Goal: Task Accomplishment & Management: Manage account settings

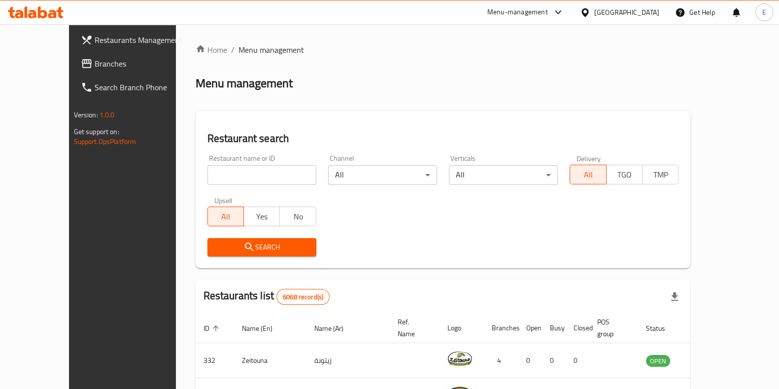
click at [45, 15] on icon at bounding box center [42, 12] width 9 height 12
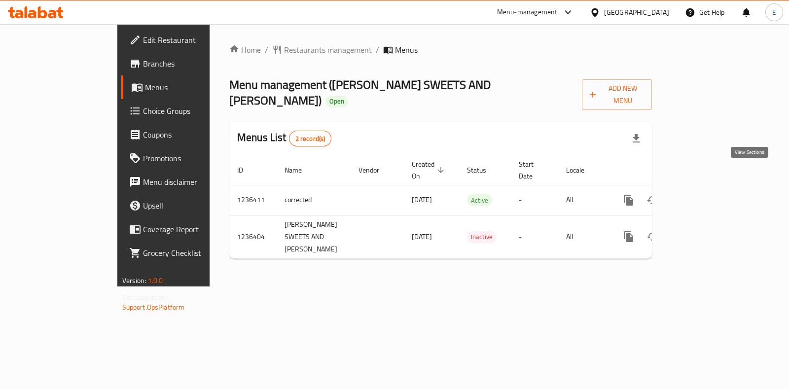
click at [705, 194] on icon "enhanced table" at bounding box center [700, 200] width 12 height 12
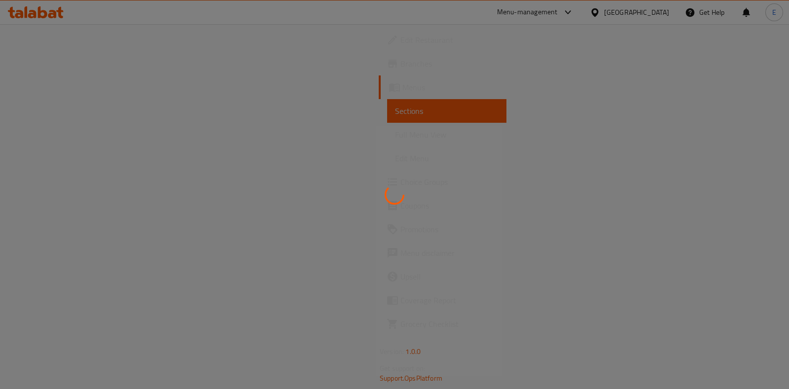
drag, startPoint x: 424, startPoint y: 9, endPoint x: 213, endPoint y: 23, distance: 211.0
click at [213, 23] on div at bounding box center [394, 194] width 789 height 389
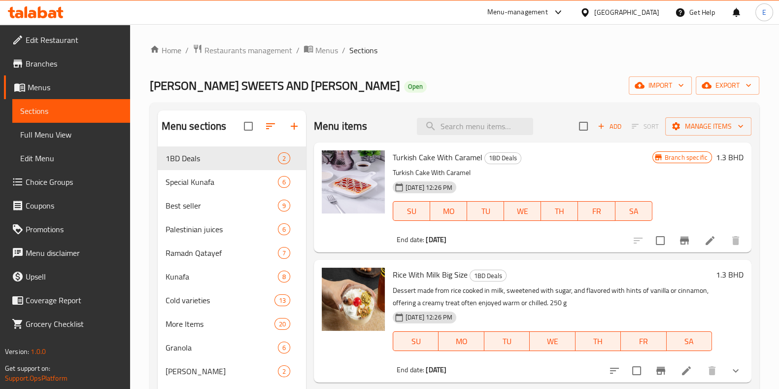
drag, startPoint x: 312, startPoint y: 102, endPoint x: 299, endPoint y: 92, distance: 16.6
click at [299, 92] on span "[PERSON_NAME] SWEETS AND [PERSON_NAME]" at bounding box center [275, 85] width 250 height 22
click at [502, 124] on input "search" at bounding box center [475, 126] width 116 height 17
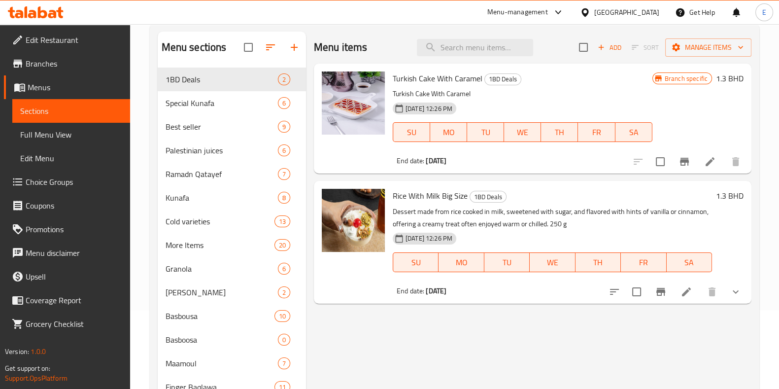
scroll to position [61, 0]
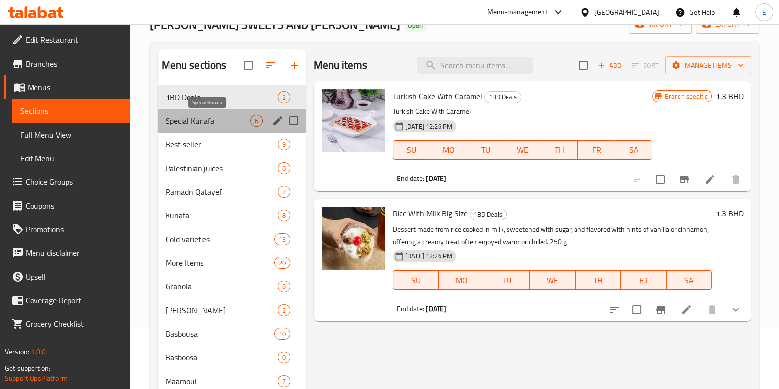
click at [203, 119] on span "Special Kunafa" at bounding box center [208, 121] width 85 height 12
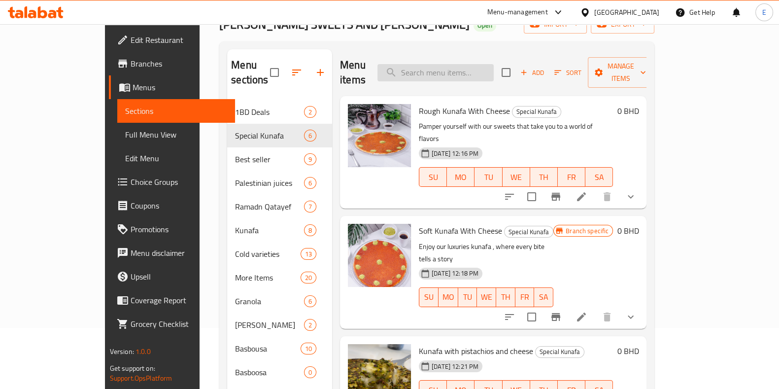
click at [456, 73] on input "search" at bounding box center [436, 72] width 116 height 17
click at [456, 70] on input "search" at bounding box center [436, 72] width 116 height 17
paste input "Soft Kun"
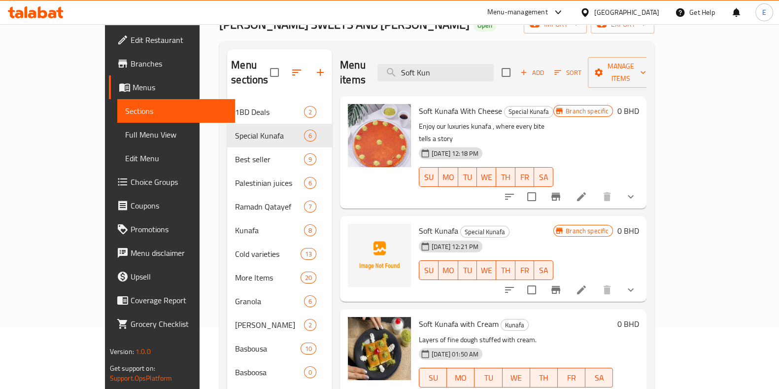
click at [637, 191] on icon "show more" at bounding box center [631, 197] width 12 height 12
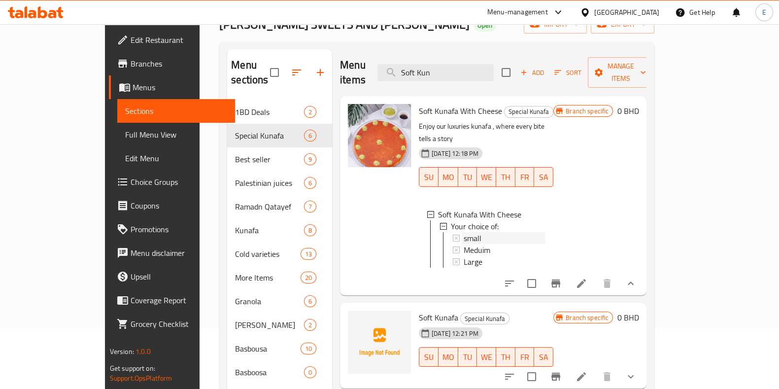
click at [502, 232] on div "small" at bounding box center [505, 238] width 82 height 12
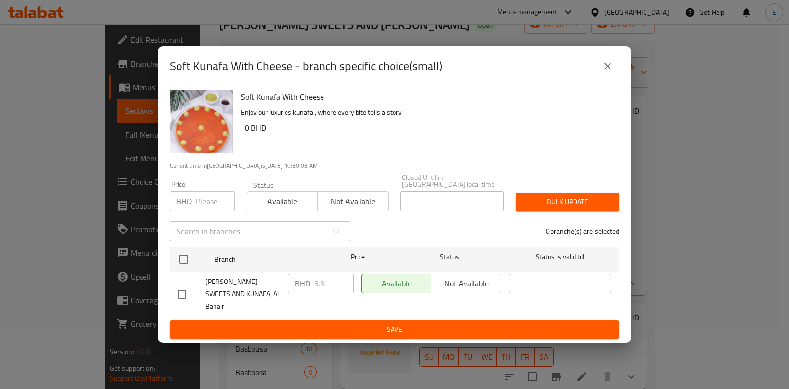
drag, startPoint x: 162, startPoint y: 66, endPoint x: 393, endPoint y: 65, distance: 231.2
click at [393, 65] on h2 "Soft Kunafa With Cheese - branch specific choice(small)" at bounding box center [306, 66] width 273 height 16
drag, startPoint x: 237, startPoint y: 96, endPoint x: 162, endPoint y: 64, distance: 81.2
drag, startPoint x: 162, startPoint y: 64, endPoint x: 454, endPoint y: 82, distance: 292.0
click at [454, 78] on div "Soft Kunafa With Cheese - branch specific choice(small)" at bounding box center [395, 66] width 450 height 24
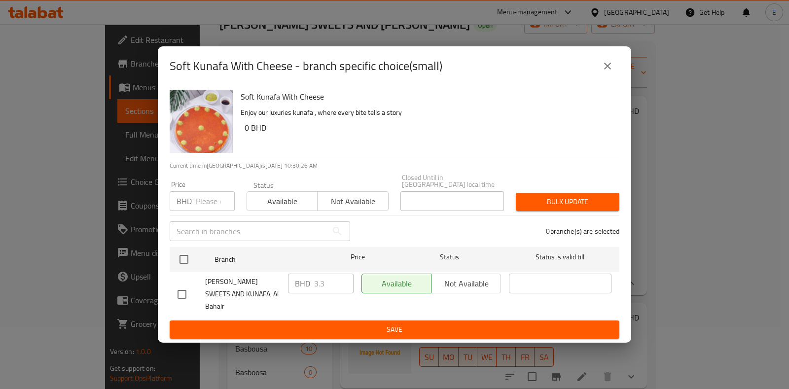
drag, startPoint x: 544, startPoint y: 63, endPoint x: 421, endPoint y: 65, distance: 123.3
drag, startPoint x: 421, startPoint y: 65, endPoint x: 370, endPoint y: 75, distance: 52.3
click at [370, 74] on h2 "Soft Kunafa With Cheese - branch specific choice(small)" at bounding box center [306, 66] width 273 height 16
click at [605, 72] on icon "close" at bounding box center [607, 66] width 12 height 12
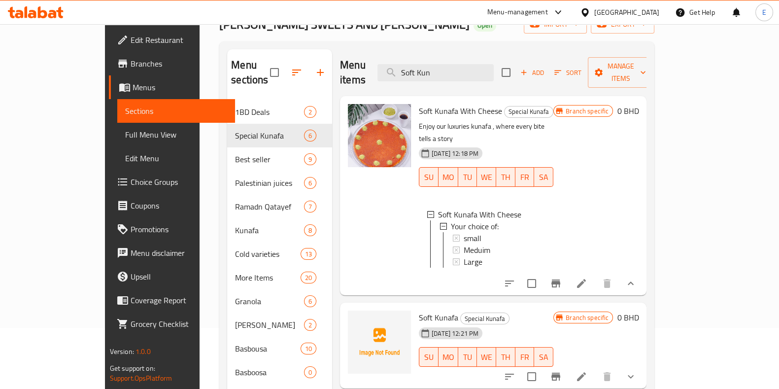
drag, startPoint x: 308, startPoint y: 50, endPoint x: 303, endPoint y: 46, distance: 7.0
click at [303, 46] on div "Menu sections 1BD Deals 2 Special Kunafa 6 Best seller 9 Palestinian juices 6 R…" at bounding box center [436, 324] width 435 height 567
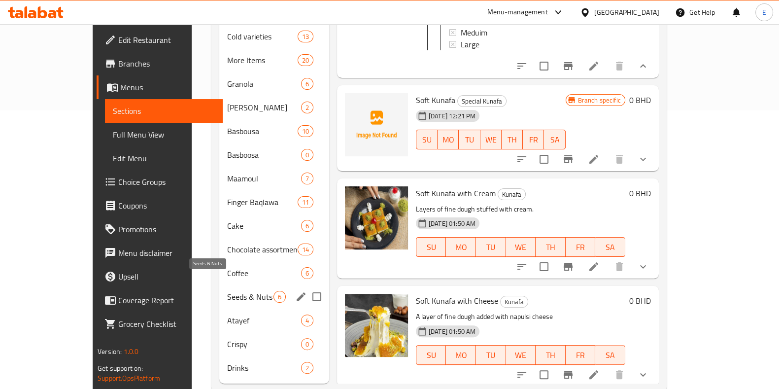
scroll to position [285, 0]
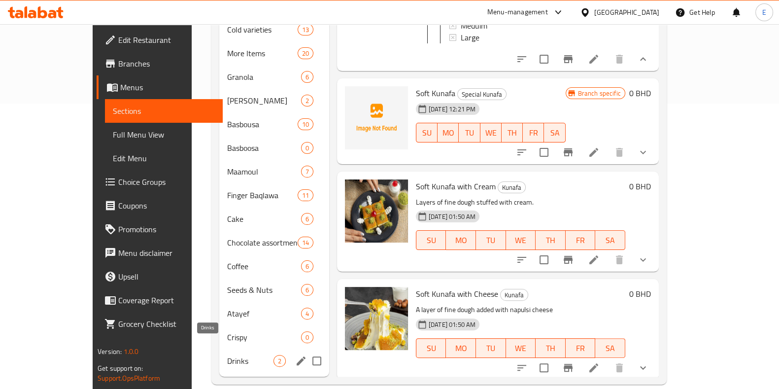
click at [227, 355] on span "Drinks" at bounding box center [250, 361] width 46 height 12
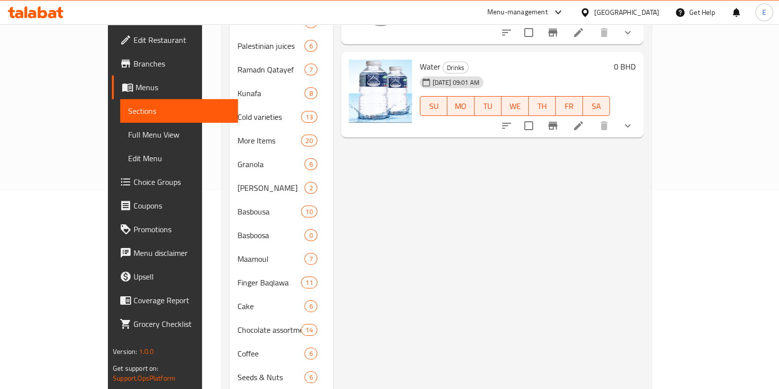
scroll to position [39, 0]
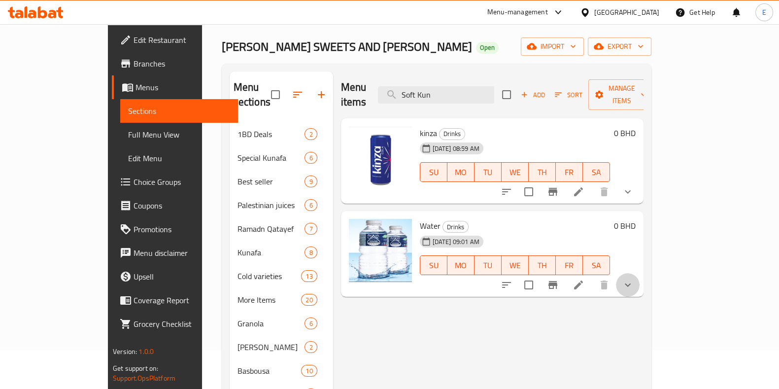
click at [640, 275] on button "show more" at bounding box center [628, 285] width 24 height 24
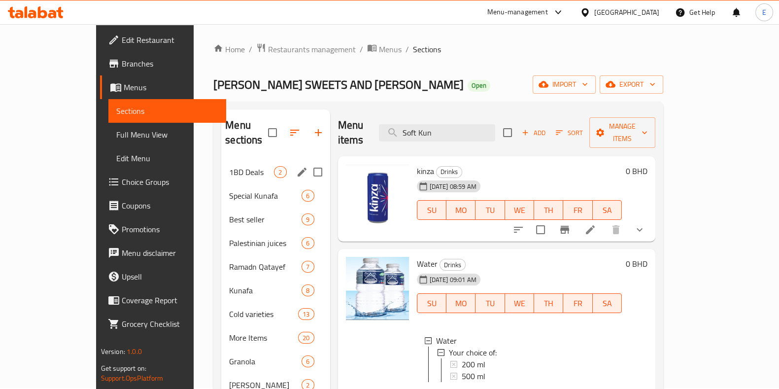
scroll to position [0, 0]
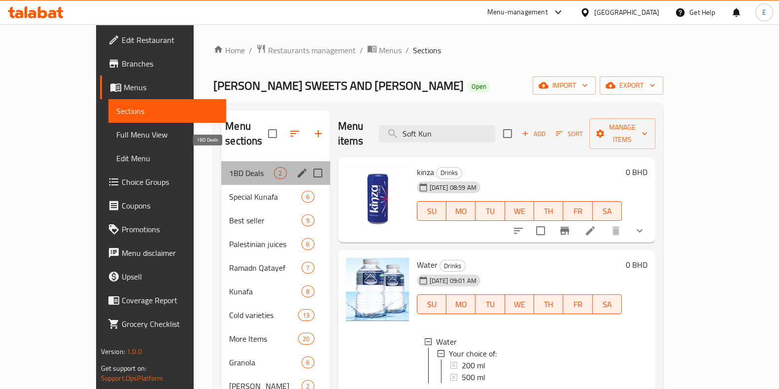
click at [229, 167] on span "1BD Deals" at bounding box center [251, 173] width 45 height 12
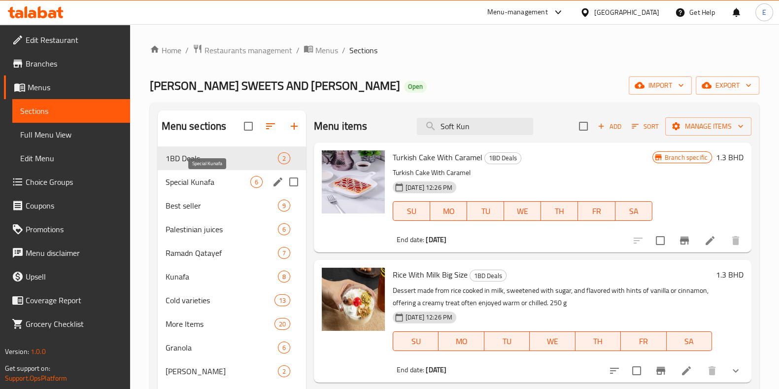
click at [208, 176] on span "Special Kunafa" at bounding box center [208, 182] width 85 height 12
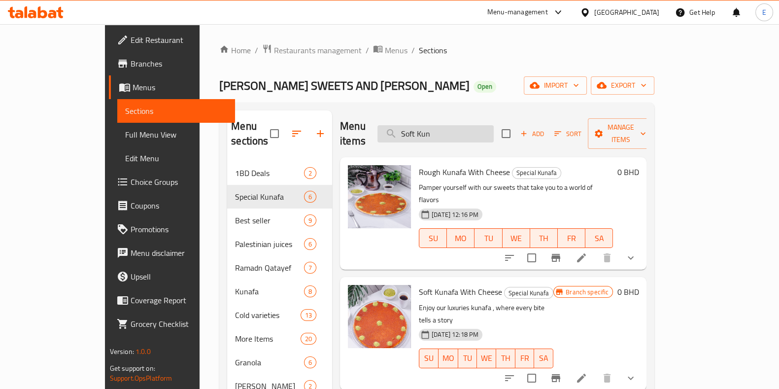
click at [473, 127] on input "Soft Kun" at bounding box center [436, 133] width 116 height 17
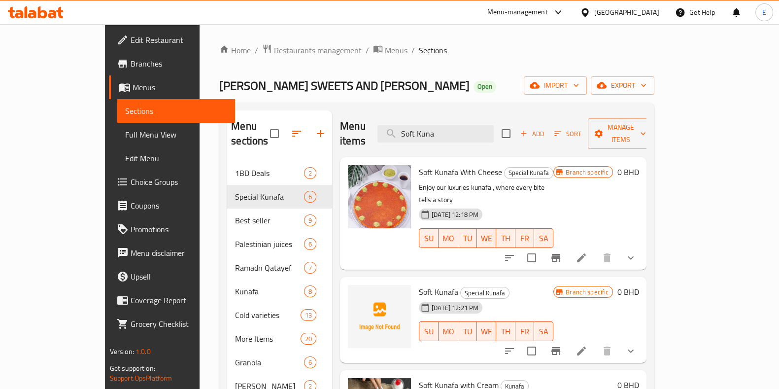
click at [637, 252] on icon "show more" at bounding box center [631, 258] width 12 height 12
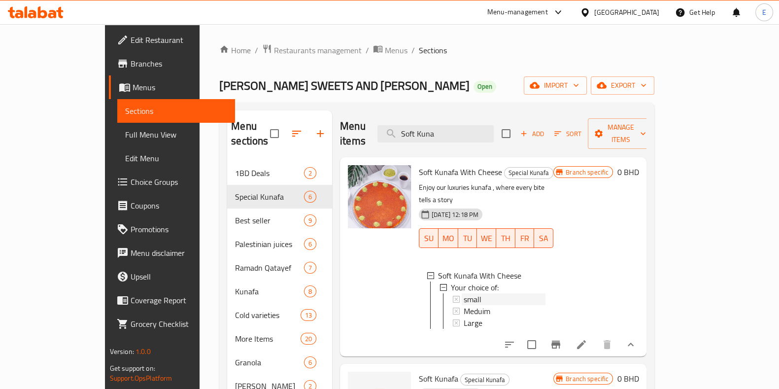
click at [471, 293] on div "small" at bounding box center [505, 299] width 82 height 12
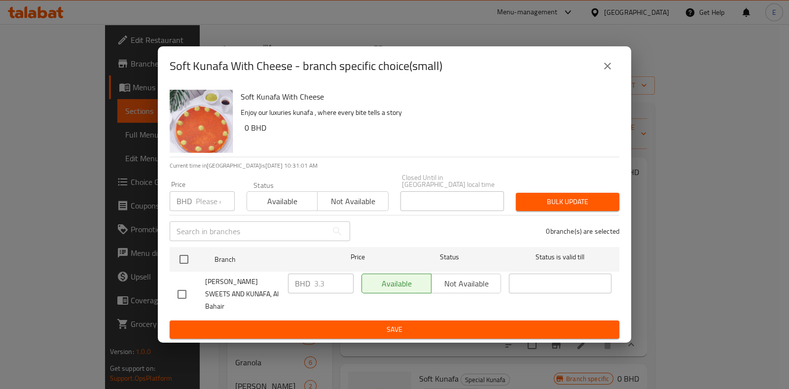
drag, startPoint x: 161, startPoint y: 64, endPoint x: 345, endPoint y: 60, distance: 183.9
drag, startPoint x: 345, startPoint y: 60, endPoint x: 516, endPoint y: 62, distance: 171.1
drag, startPoint x: 516, startPoint y: 62, endPoint x: 162, endPoint y: 63, distance: 354.0
drag, startPoint x: 162, startPoint y: 63, endPoint x: 351, endPoint y: 60, distance: 189.3
drag, startPoint x: 351, startPoint y: 60, endPoint x: 324, endPoint y: 70, distance: 28.9
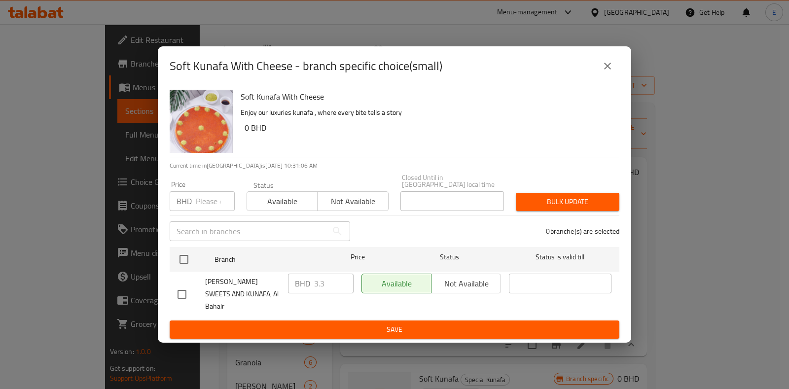
click at [324, 70] on h2 "Soft Kunafa With Cheese - branch specific choice(small)" at bounding box center [306, 66] width 273 height 16
click at [611, 78] on button "close" at bounding box center [608, 66] width 24 height 24
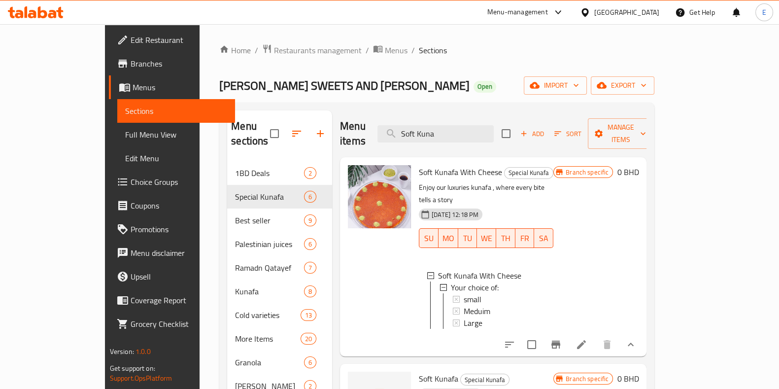
drag, startPoint x: 470, startPoint y: 128, endPoint x: 395, endPoint y: 126, distance: 74.5
click at [395, 126] on div "Menu items Soft Kuna Add Sort Manage items" at bounding box center [493, 133] width 307 height 47
drag, startPoint x: 472, startPoint y: 128, endPoint x: 495, endPoint y: 123, distance: 23.2
click at [472, 128] on input "Soft Kuna" at bounding box center [436, 133] width 116 height 17
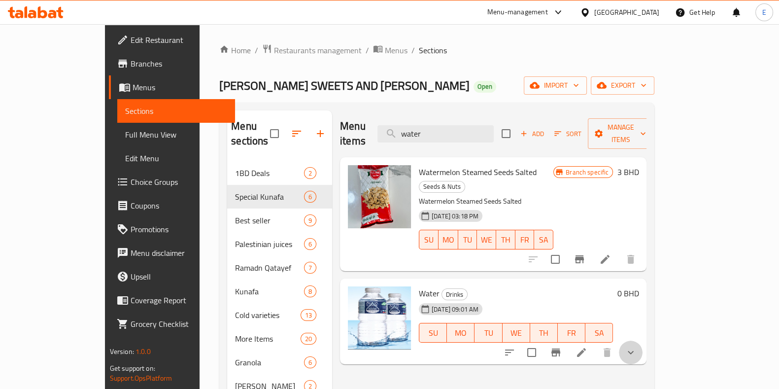
click at [643, 341] on button "show more" at bounding box center [631, 353] width 24 height 24
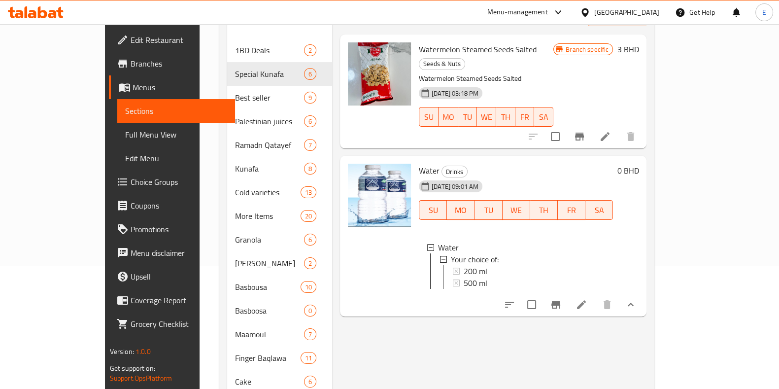
scroll to position [123, 0]
click at [464, 265] on span "200 ml" at bounding box center [476, 271] width 24 height 12
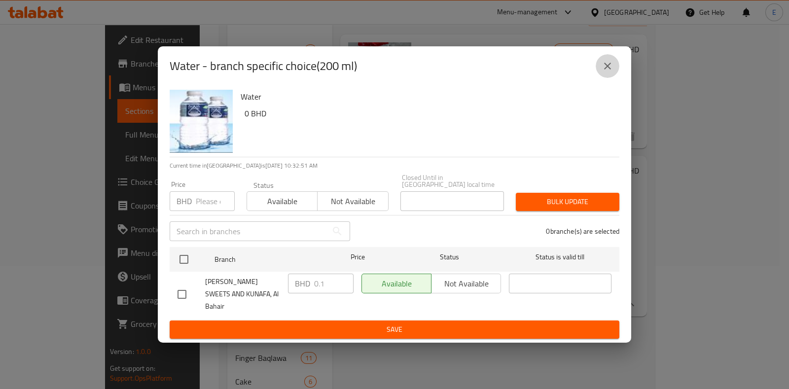
click at [604, 72] on icon "close" at bounding box center [607, 66] width 12 height 12
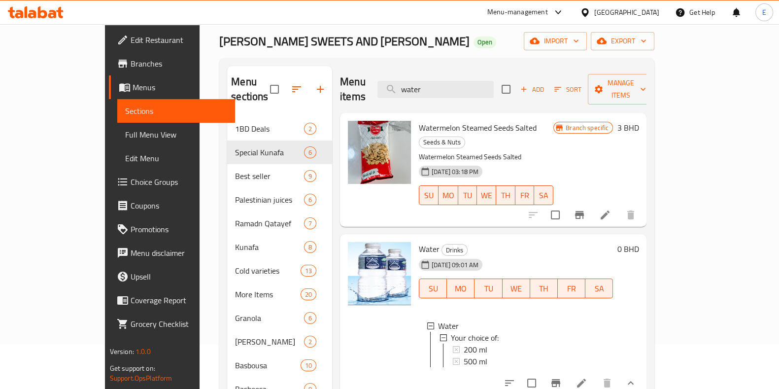
scroll to position [0, 0]
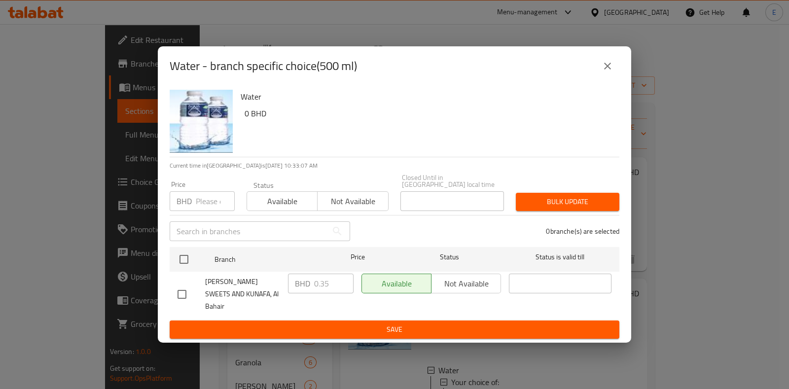
drag, startPoint x: 167, startPoint y: 62, endPoint x: 492, endPoint y: 87, distance: 325.9
click at [493, 78] on div "Water - branch specific choice(500 ml)" at bounding box center [395, 66] width 450 height 24
click at [613, 75] on button "close" at bounding box center [608, 66] width 24 height 24
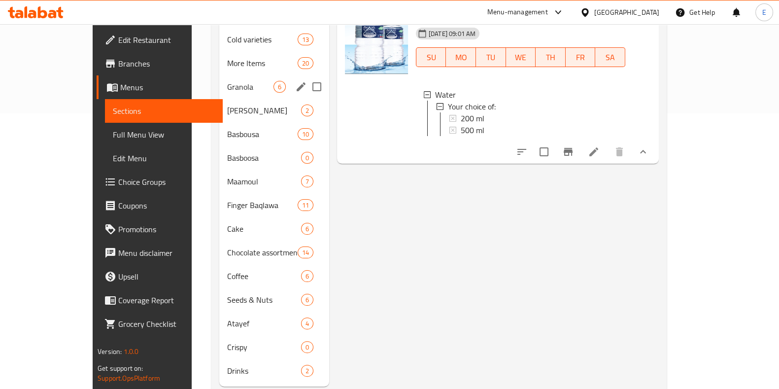
scroll to position [285, 0]
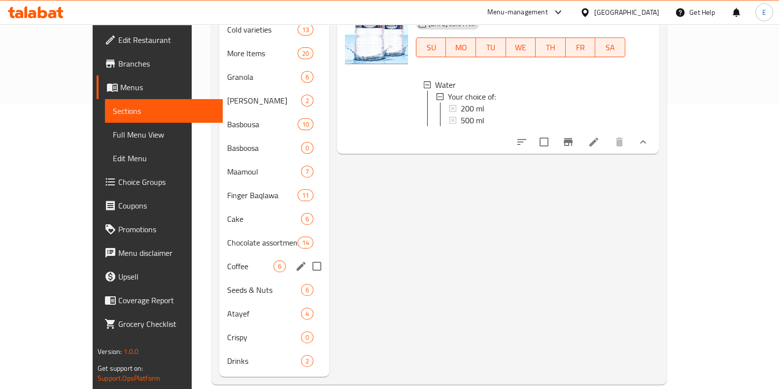
click at [227, 260] on span "Coffee" at bounding box center [250, 266] width 46 height 12
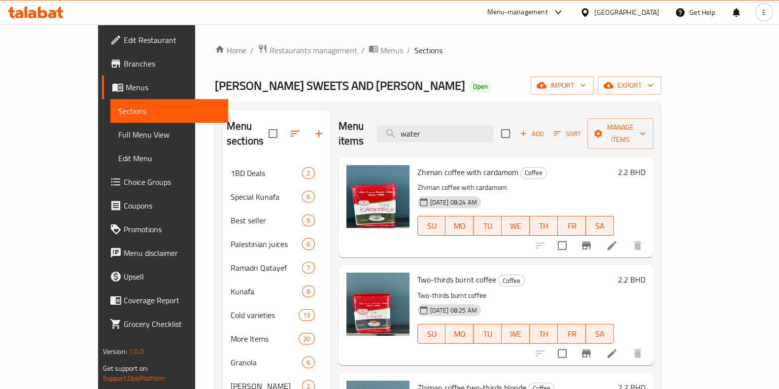
drag, startPoint x: 427, startPoint y: 133, endPoint x: 75, endPoint y: 331, distance: 404.4
click at [331, 144] on div "Menu items water Add Sort Manage items Zhiman coffee with cardamom Coffee Zhima…" at bounding box center [492, 386] width 323 height 552
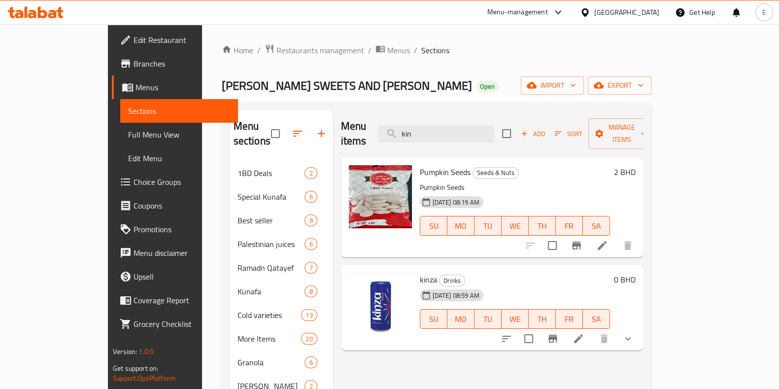
click at [634, 333] on icon "show more" at bounding box center [628, 339] width 12 height 12
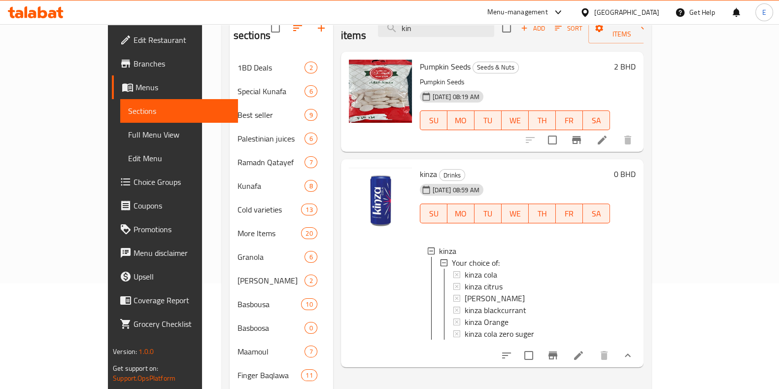
scroll to position [123, 0]
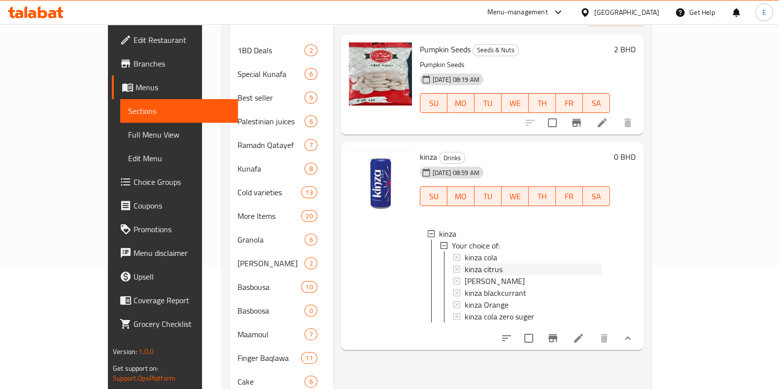
click at [483, 263] on div "kinza citrus" at bounding box center [534, 269] width 138 height 12
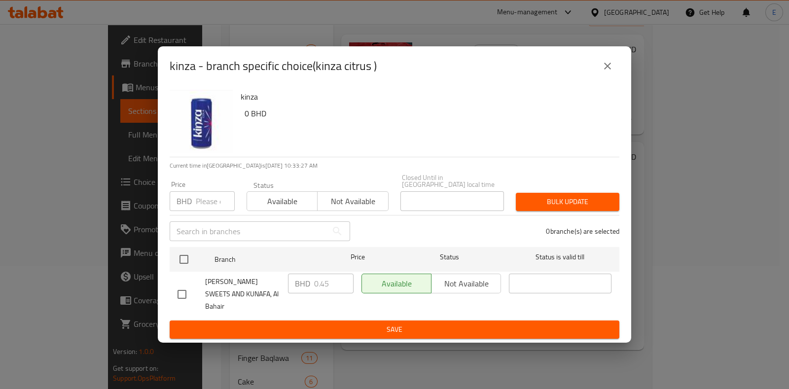
click at [601, 71] on button "close" at bounding box center [608, 66] width 24 height 24
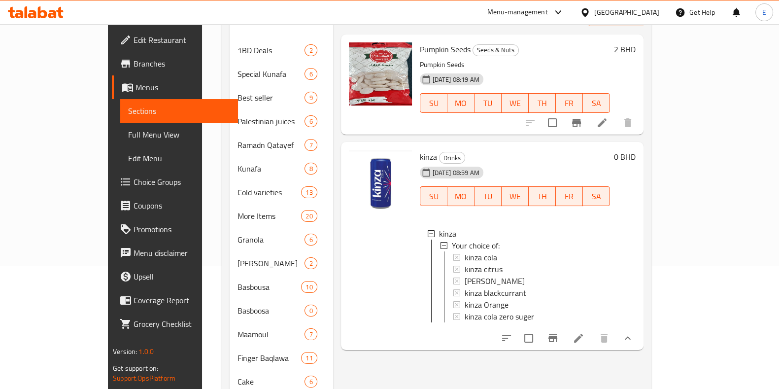
drag, startPoint x: 313, startPoint y: 125, endPoint x: 494, endPoint y: 122, distance: 181.4
drag, startPoint x: 494, startPoint y: 122, endPoint x: 346, endPoint y: 128, distance: 148.5
click at [346, 142] on div "kinza Drinks [DATE] 08:59 AM SU MO TU WE TH FR SA kinza Your choice of: kinza c…" at bounding box center [492, 246] width 303 height 208
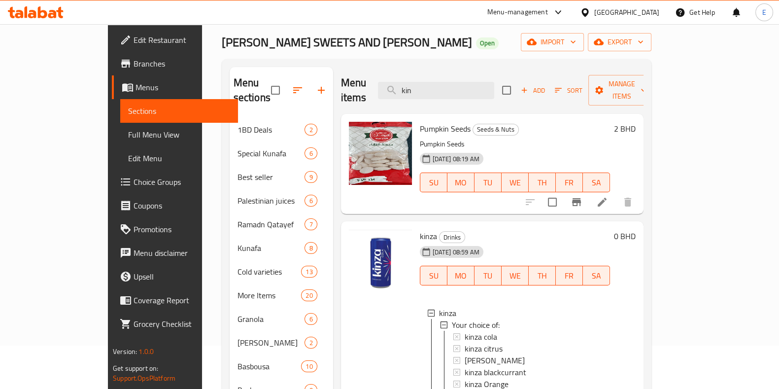
scroll to position [0, 0]
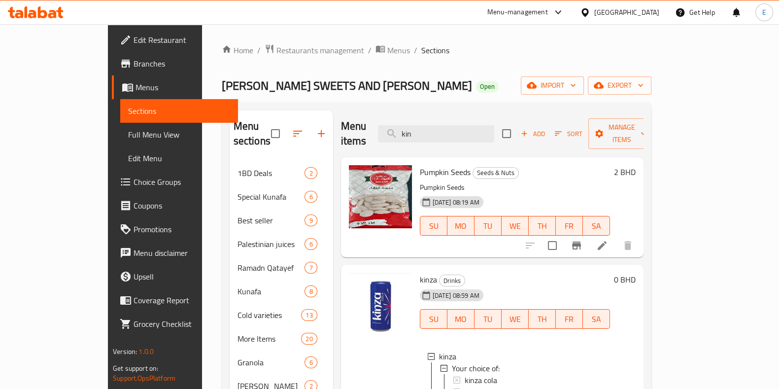
drag, startPoint x: 459, startPoint y: 128, endPoint x: 399, endPoint y: 134, distance: 60.4
click at [399, 133] on div "Menu items kin Add Sort Manage items" at bounding box center [492, 133] width 303 height 47
paste input "Soft Kunafa with Cheese"
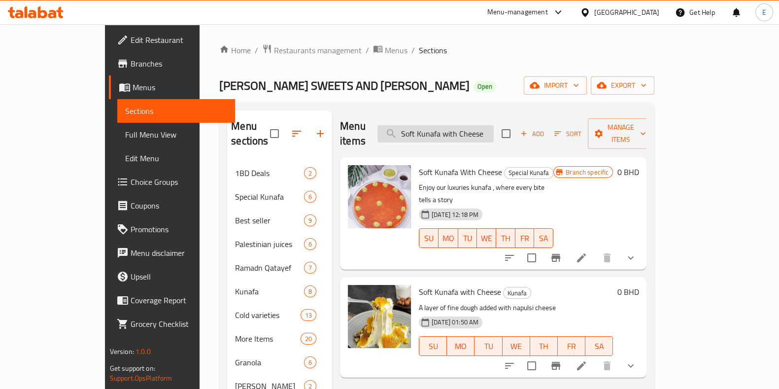
click at [494, 131] on input "Soft Kunafa with Cheese" at bounding box center [436, 133] width 116 height 17
drag, startPoint x: 528, startPoint y: 127, endPoint x: 525, endPoint y: 143, distance: 17.0
click at [525, 143] on div "Menu items Soft Kunafa with Cheese Add Sort Manage items Soft Kunafa With Chees…" at bounding box center [489, 386] width 315 height 552
type input "Soft Kunafa with Cheese"
click at [643, 246] on button "show more" at bounding box center [631, 258] width 24 height 24
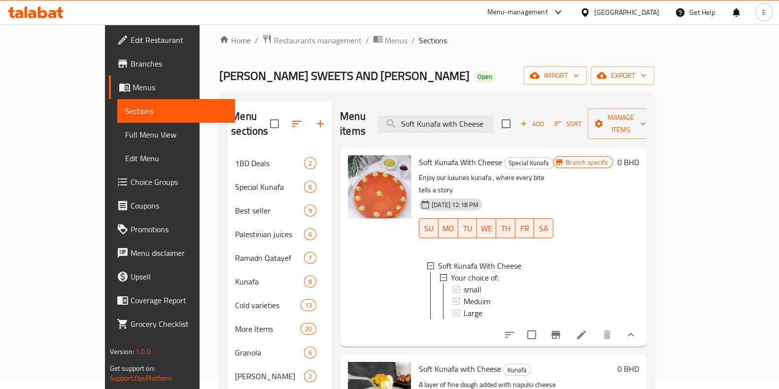
scroll to position [123, 0]
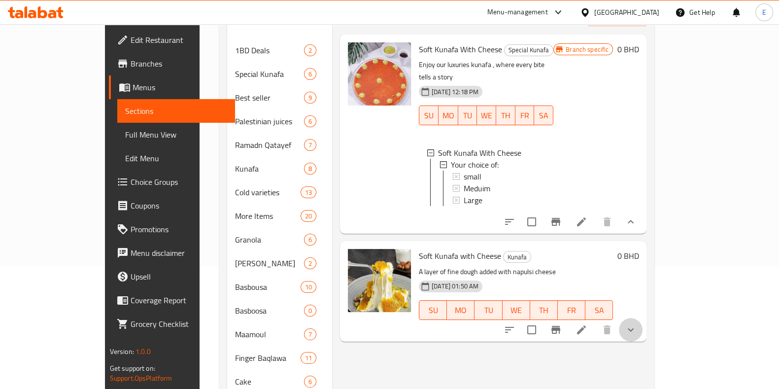
click at [637, 324] on icon "show more" at bounding box center [631, 330] width 12 height 12
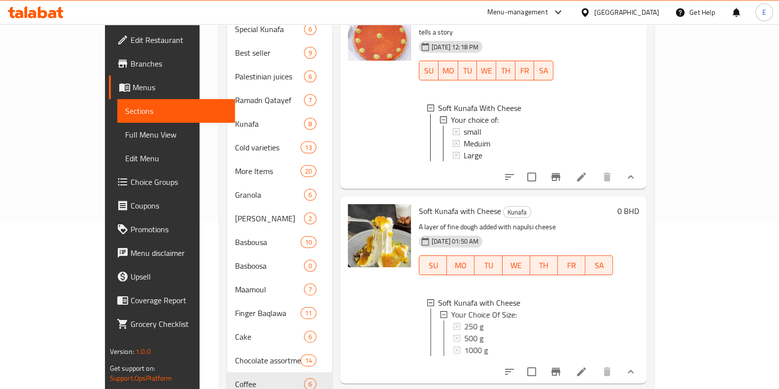
scroll to position [246, 0]
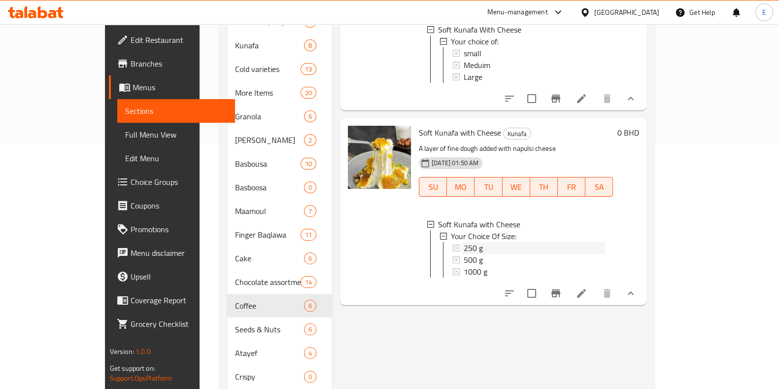
click at [468, 242] on div "250 g" at bounding box center [534, 248] width 141 height 12
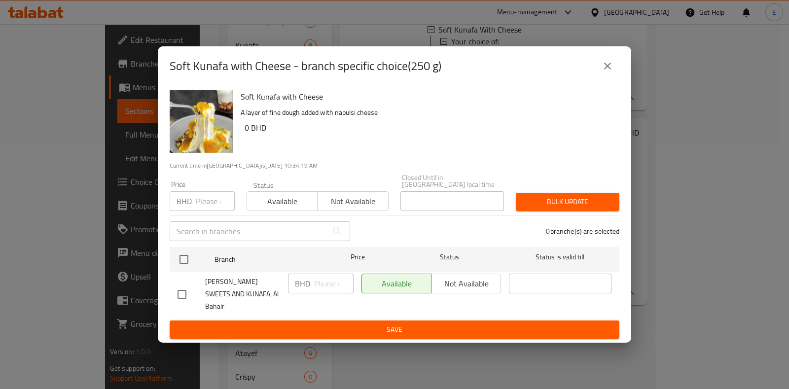
click at [598, 78] on button "close" at bounding box center [608, 66] width 24 height 24
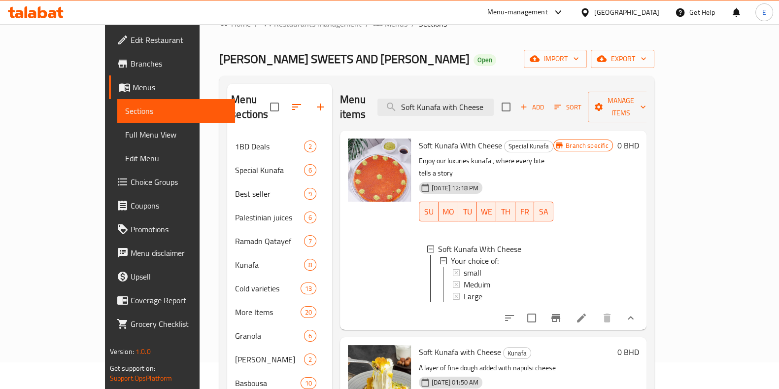
scroll to position [0, 0]
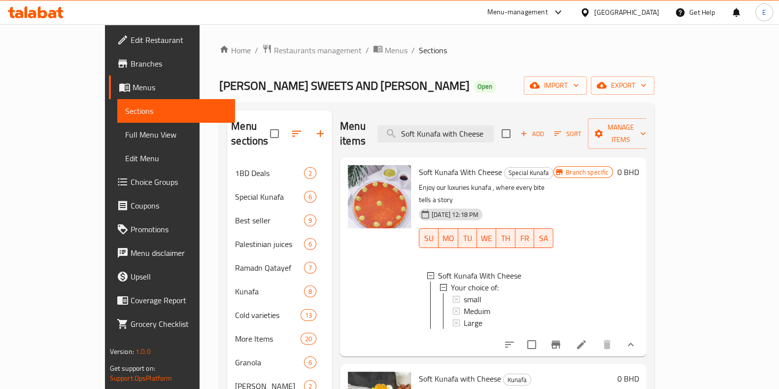
drag, startPoint x: 309, startPoint y: 113, endPoint x: 408, endPoint y: 97, distance: 100.3
drag, startPoint x: 408, startPoint y: 97, endPoint x: 398, endPoint y: 98, distance: 10.4
drag, startPoint x: 398, startPoint y: 98, endPoint x: 370, endPoint y: 101, distance: 28.3
click at [370, 101] on div "Home / Restaurants management / Menus / Sections [PERSON_NAME] SWEETS AND KUNAF…" at bounding box center [436, 357] width 435 height 626
drag, startPoint x: 523, startPoint y: 132, endPoint x: 553, endPoint y: 122, distance: 31.2
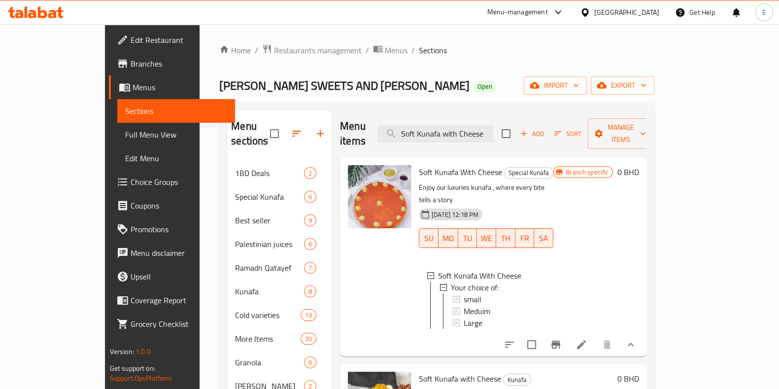
click at [553, 122] on div "Menu items Soft Kunafa with Cheese Add Sort Manage items" at bounding box center [493, 133] width 307 height 47
click at [454, 125] on input "Soft Kunafa with Cheese" at bounding box center [436, 133] width 116 height 17
drag, startPoint x: 310, startPoint y: 116, endPoint x: 391, endPoint y: 82, distance: 88.2
click at [391, 82] on div "[PERSON_NAME] SWEETS AND KUNAFA Open import export" at bounding box center [436, 85] width 435 height 18
click at [419, 165] on span "Soft Kunafa With Cheese" at bounding box center [460, 172] width 83 height 15
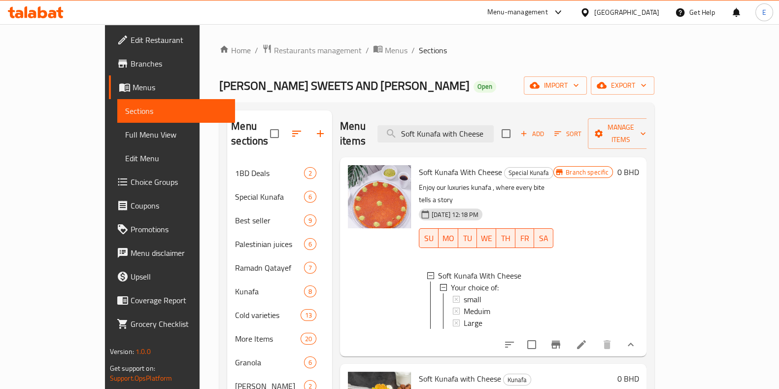
drag, startPoint x: 392, startPoint y: 148, endPoint x: 385, endPoint y: 144, distance: 8.4
click at [385, 157] on div "Soft Kunafa With Cheese Special Kunafa Enjoy our luxuries kunafa , where every …" at bounding box center [493, 256] width 307 height 199
drag, startPoint x: 385, startPoint y: 144, endPoint x: 373, endPoint y: 132, distance: 17.8
click at [373, 132] on div "Menu items Soft Kunafa with Cheese Add Sort Manage items" at bounding box center [493, 133] width 307 height 47
drag, startPoint x: 308, startPoint y: 101, endPoint x: 145, endPoint y: 72, distance: 165.6
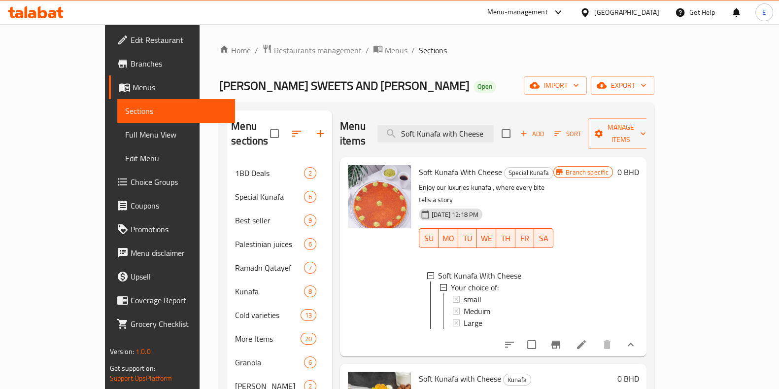
drag, startPoint x: 145, startPoint y: 72, endPoint x: 300, endPoint y: 69, distance: 155.3
drag, startPoint x: 300, startPoint y: 69, endPoint x: 229, endPoint y: 64, distance: 71.2
click at [229, 64] on div "Home / Restaurants management / Menus / Sections [PERSON_NAME] SWEETS AND KUNAF…" at bounding box center [436, 357] width 435 height 626
drag, startPoint x: 309, startPoint y: 110, endPoint x: 382, endPoint y: 104, distance: 72.8
drag, startPoint x: 382, startPoint y: 104, endPoint x: 344, endPoint y: 113, distance: 38.6
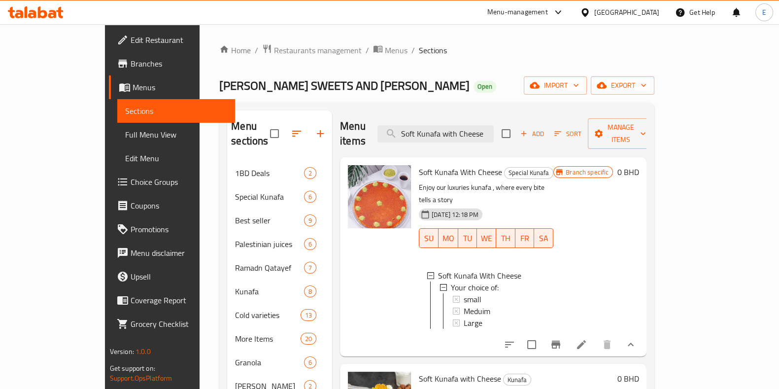
click at [344, 113] on div "Menu items Soft Kunafa with Cheese Add Sort Manage items" at bounding box center [493, 133] width 307 height 47
click at [296, 74] on span "[PERSON_NAME] SWEETS AND [PERSON_NAME]" at bounding box center [344, 85] width 250 height 22
